Goal: Information Seeking & Learning: Learn about a topic

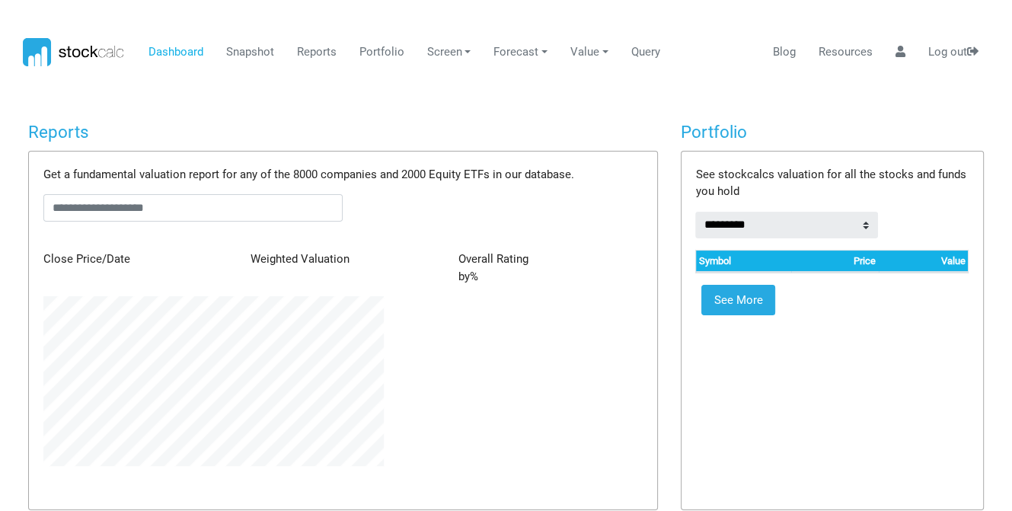
scroll to position [170, 363]
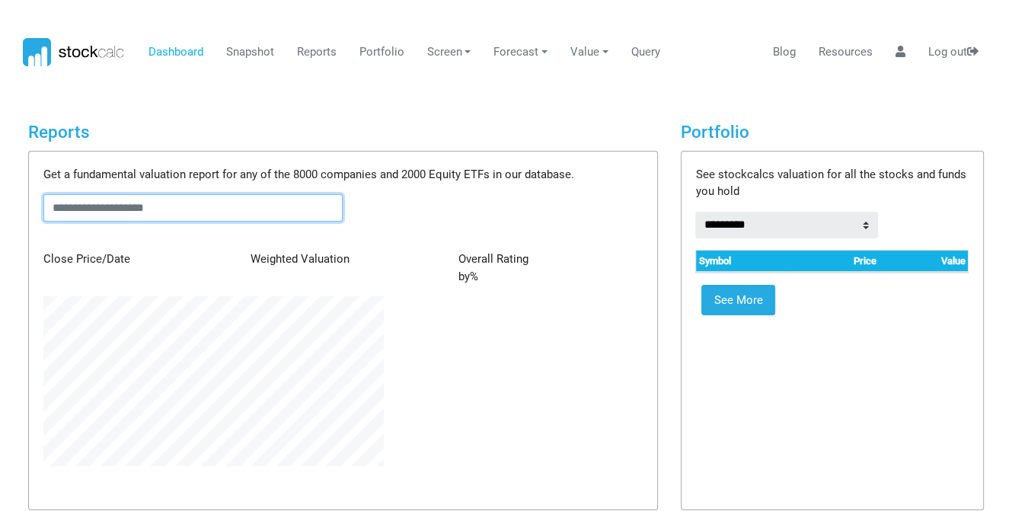
click at [222, 206] on input "text" at bounding box center [193, 207] width 300 height 27
type input "*"
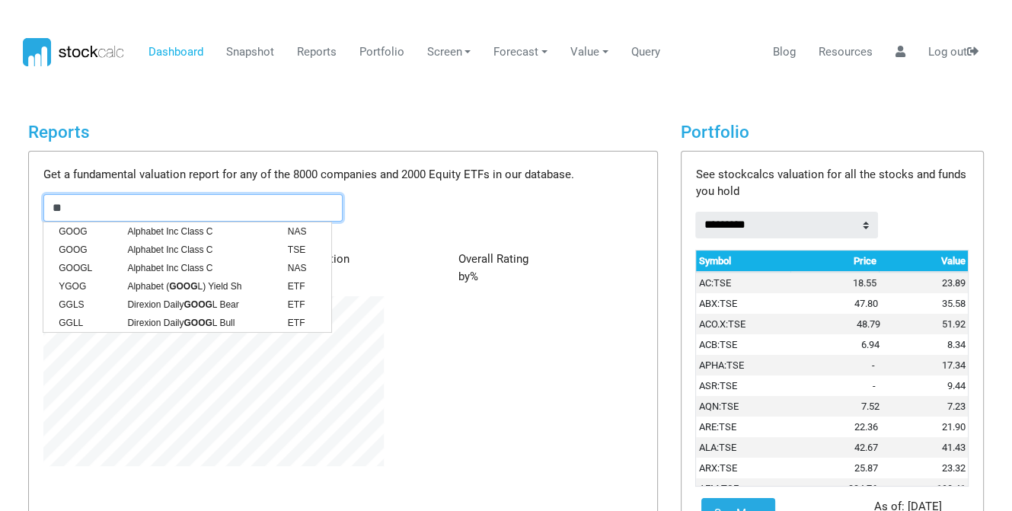
type input "*"
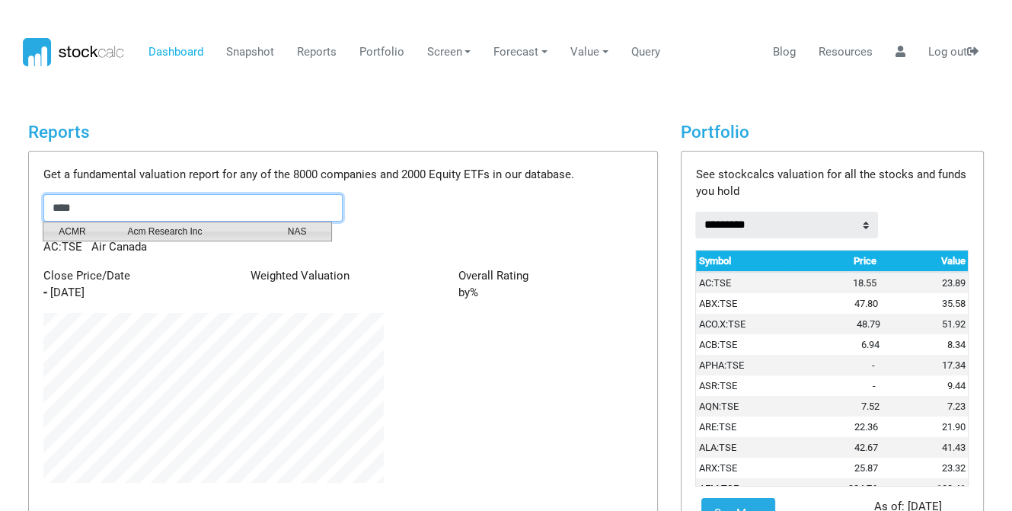
click at [208, 235] on span "Acm Research Inc" at bounding box center [196, 232] width 160 height 14
type input "********"
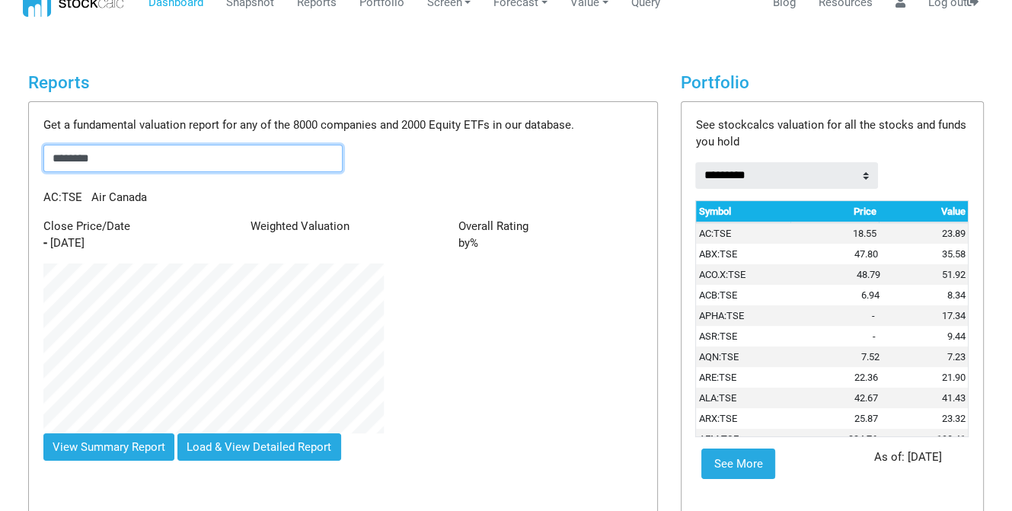
scroll to position [76, 0]
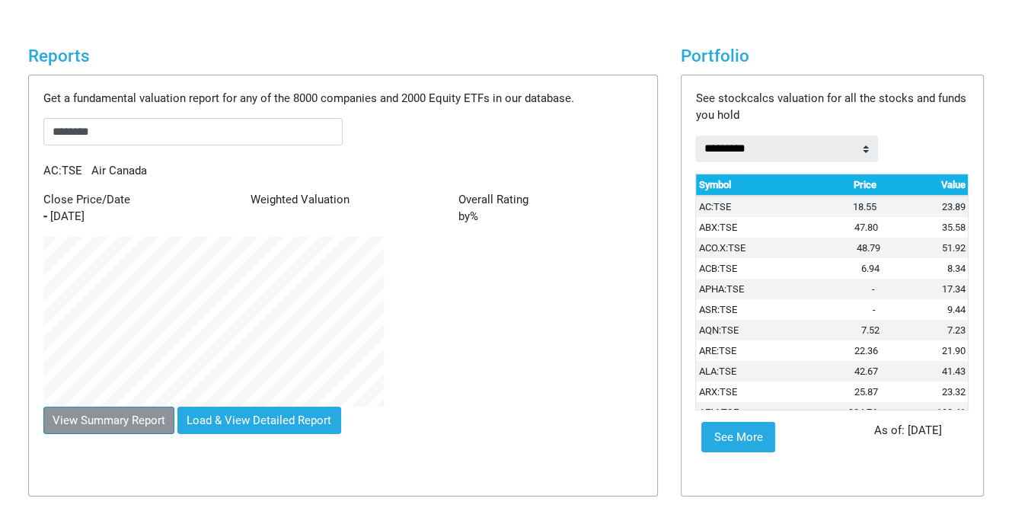
click at [126, 423] on button "View Summary Report" at bounding box center [109, 420] width 132 height 27
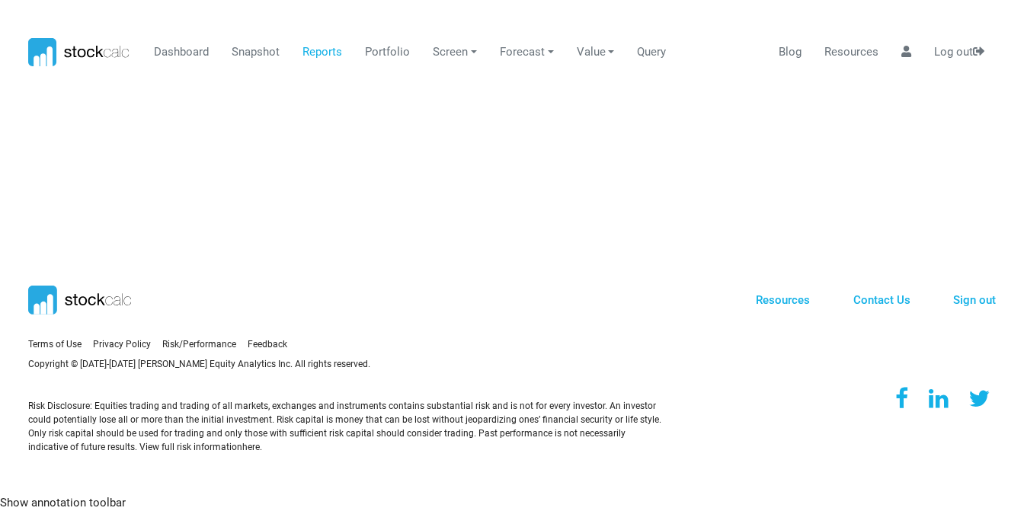
scroll to position [0, 0]
click at [52, 256] on section "Terms of Use Privacy Policy Feedback" at bounding box center [512, 344] width 1024 height 265
